Goal: Check status: Check status

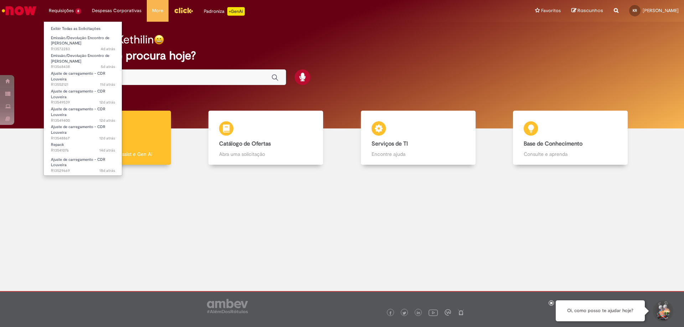
click at [56, 8] on li "Requisições 8 Exibir Todas as Solicitações Emissão/Devolução Encontro de Contas…" at bounding box center [64, 10] width 43 height 21
click at [70, 43] on span "Emissão/Devolução Encontro de [PERSON_NAME]" at bounding box center [80, 40] width 58 height 11
click at [72, 41] on span "Emissão/Devolução Encontro de [PERSON_NAME]" at bounding box center [80, 40] width 58 height 11
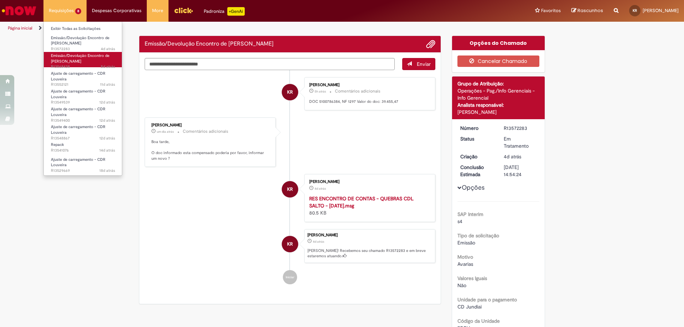
click at [72, 57] on span "Emissão/Devolução Encontro de [PERSON_NAME]" at bounding box center [80, 58] width 58 height 11
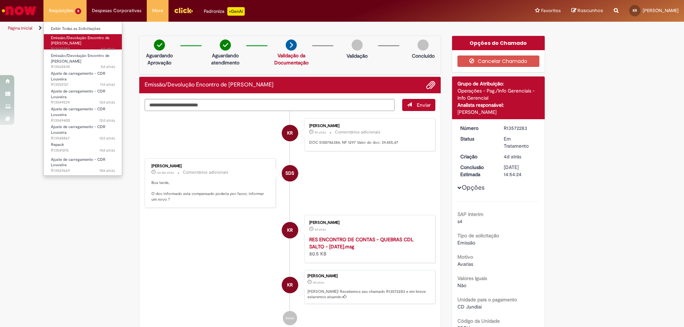
click at [79, 47] on span "4d atrás 4 dias atrás R13572283" at bounding box center [83, 49] width 64 height 6
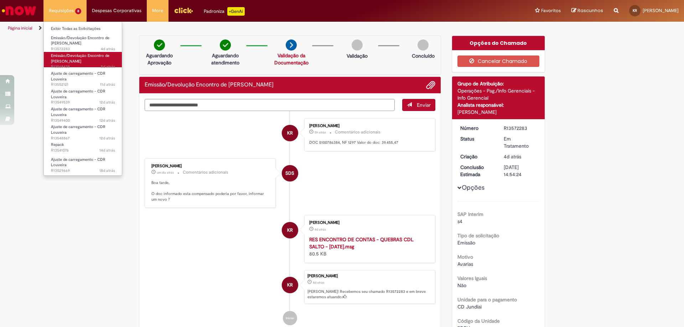
click at [76, 56] on span "Emissão/Devolução Encontro de [PERSON_NAME]" at bounding box center [80, 58] width 58 height 11
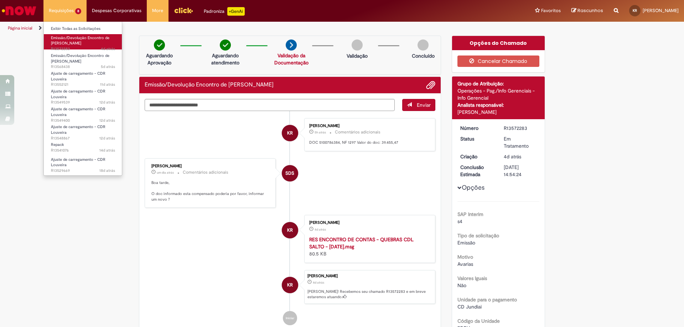
click at [75, 35] on span "Emissão/Devolução Encontro de [PERSON_NAME]" at bounding box center [80, 40] width 58 height 11
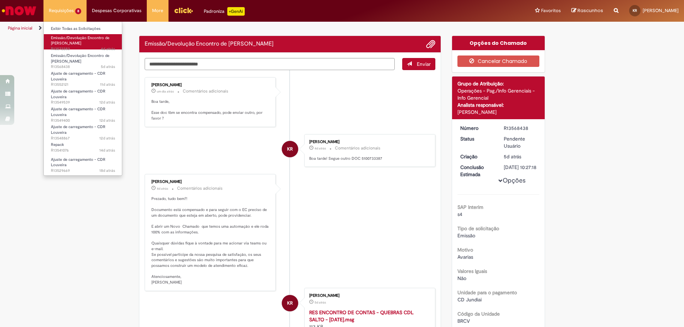
click at [83, 43] on span "Emissão/Devolução Encontro de [PERSON_NAME]" at bounding box center [80, 40] width 58 height 11
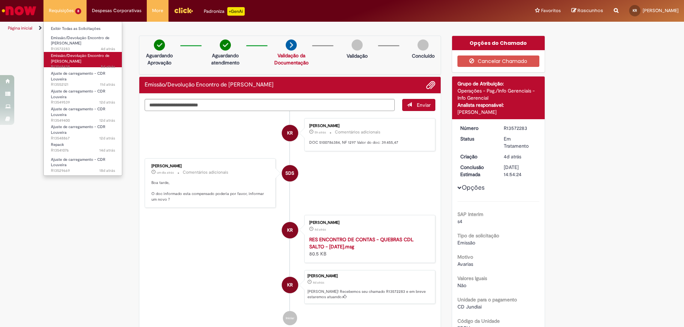
click at [93, 63] on link "Emissão/Devolução Encontro de Contas Fornecedor 5d atrás 5 dias atrás R13568438" at bounding box center [83, 59] width 78 height 15
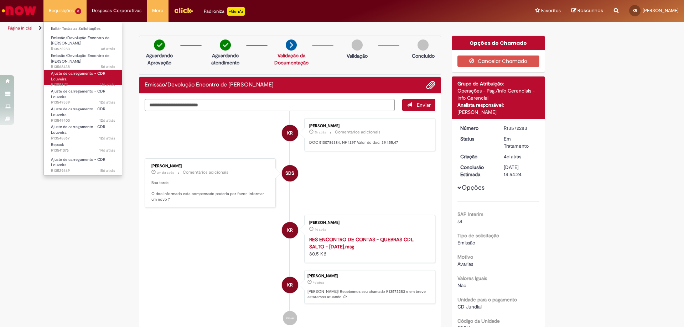
click at [93, 78] on link "Ajuste de carregamento - CDR Louveira 11d atrás 11 dias atrás R13552121" at bounding box center [83, 77] width 78 height 15
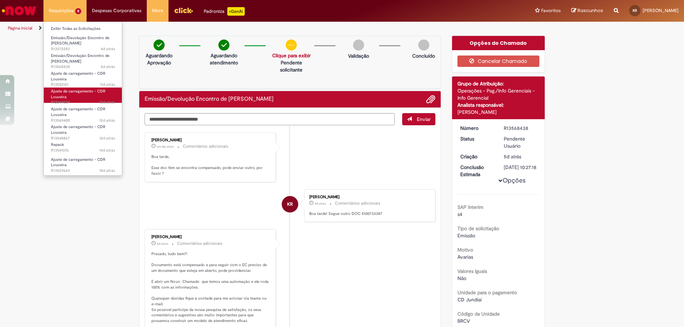
click at [92, 95] on link "Ajuste de carregamento - CDR Louveira 12d atrás 12 dias atrás R13549539" at bounding box center [83, 95] width 78 height 15
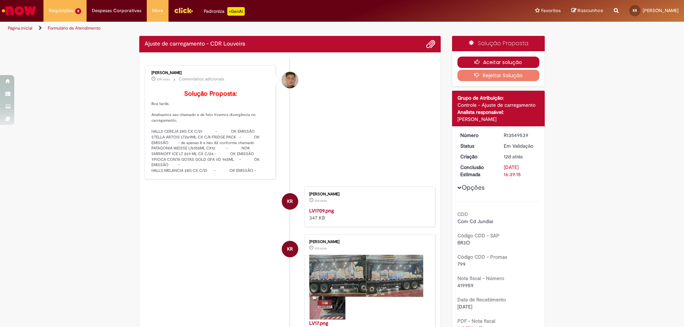
click at [471, 63] on button "Aceitar solução" at bounding box center [498, 62] width 82 height 11
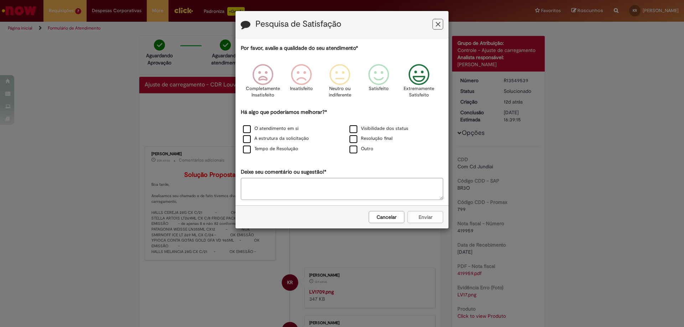
click at [422, 80] on icon "Feedback" at bounding box center [419, 74] width 27 height 21
click at [250, 131] on label "O atendimento em si" at bounding box center [271, 128] width 56 height 7
click at [422, 217] on button "Enviar" at bounding box center [425, 217] width 36 height 12
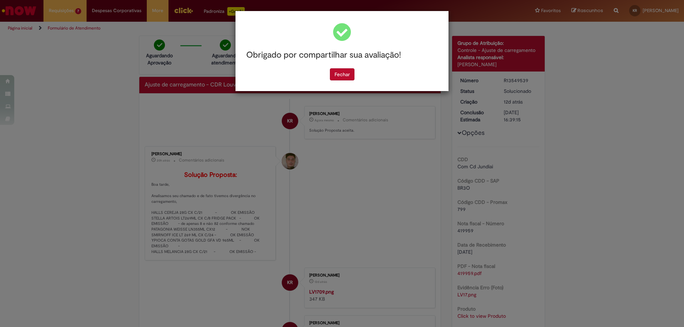
drag, startPoint x: 347, startPoint y: 74, endPoint x: 352, endPoint y: 79, distance: 7.1
click at [348, 74] on button "Fechar" at bounding box center [342, 74] width 25 height 12
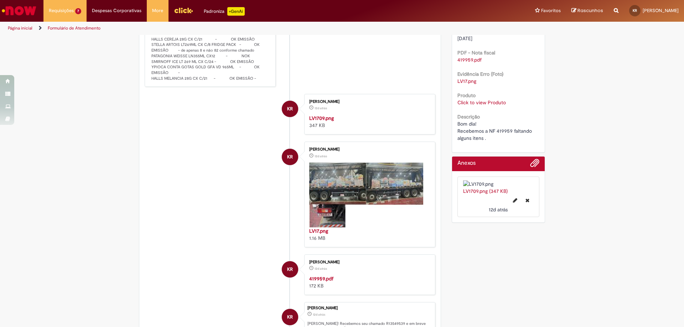
scroll to position [107, 0]
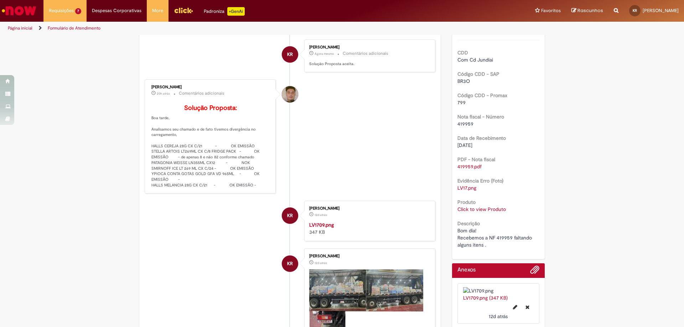
click at [486, 207] on link "Click to view Produto" at bounding box center [481, 209] width 48 height 6
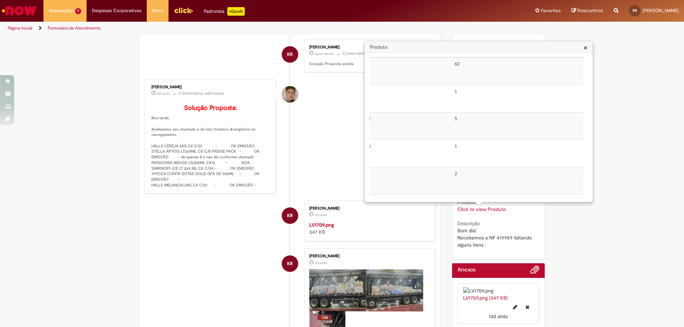
scroll to position [0, 221]
click at [369, 196] on div "× Motivo Código SAP do produto Código SAP do produto carregado Descrição do pro…" at bounding box center [479, 127] width 228 height 149
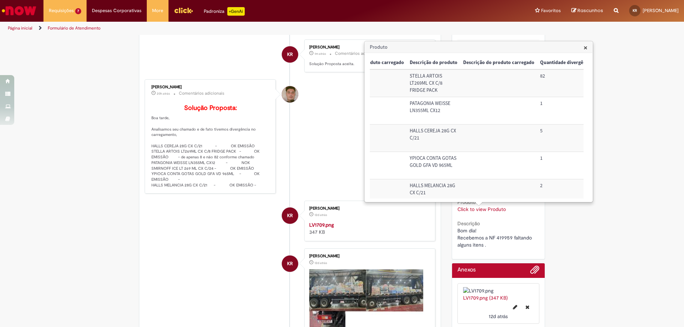
click at [314, 222] on img "Histórico de tíquete" at bounding box center [368, 222] width 119 height 0
drag, startPoint x: 264, startPoint y: 199, endPoint x: 144, endPoint y: 127, distance: 139.3
click at [147, 127] on div "[PERSON_NAME] 20h atrás 20 horas atrás Comentários adicionais Solução Proposta:…" at bounding box center [210, 137] width 127 height 110
copy p "Boa tarde, Analisamos seu chamado e de fato tivemos divergência no carregamento…"
click at [271, 192] on div "[PERSON_NAME] 20h atrás 20 horas atrás Comentários adicionais Solução Proposta:…" at bounding box center [210, 137] width 127 height 110
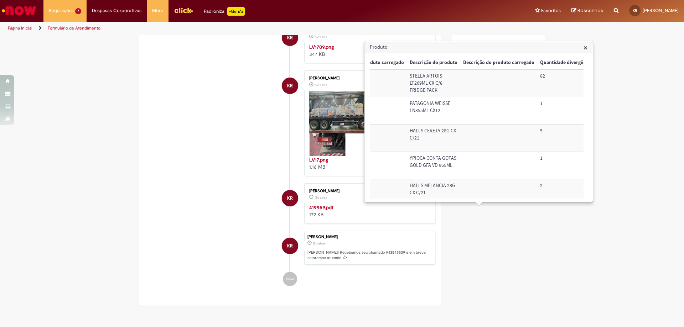
scroll to position [178, 0]
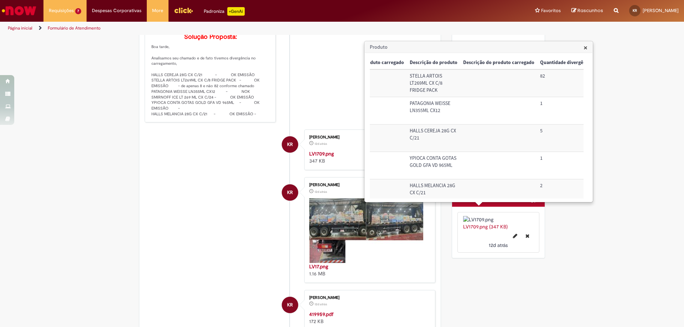
click at [255, 120] on div "[PERSON_NAME] 20h atrás 20 horas atrás Comentários adicionais Solução Proposta:…" at bounding box center [210, 65] width 127 height 110
click at [212, 117] on p "Solução Proposta: Boa tarde, Analisamos seu chamado e de fato tivemos divergênc…" at bounding box center [210, 74] width 119 height 83
drag, startPoint x: 148, startPoint y: 58, endPoint x: 263, endPoint y: 128, distance: 134.2
click at [263, 120] on div "[PERSON_NAME] 20h atrás 20 horas atrás Comentários adicionais Solução Proposta:…" at bounding box center [210, 65] width 127 height 110
copy p "Boa tarde, Analisamos seu chamado e de fato tivemos divergência no carregamento…"
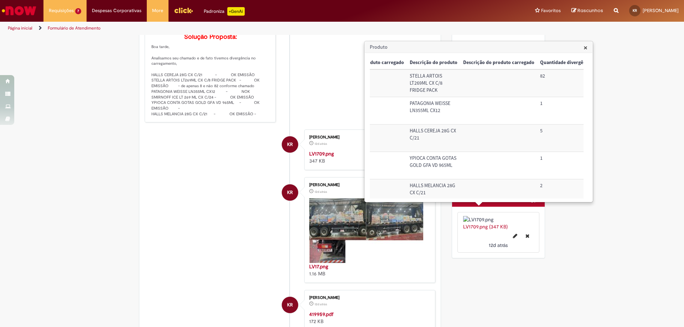
scroll to position [0, 0]
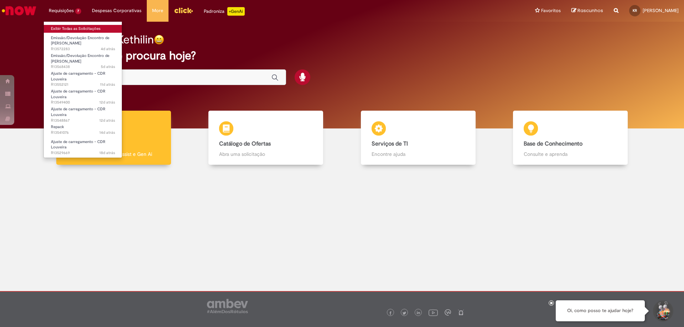
click at [78, 31] on link "Exibir Todas as Solicitações" at bounding box center [83, 29] width 78 height 8
